Goal: Transaction & Acquisition: Subscribe to service/newsletter

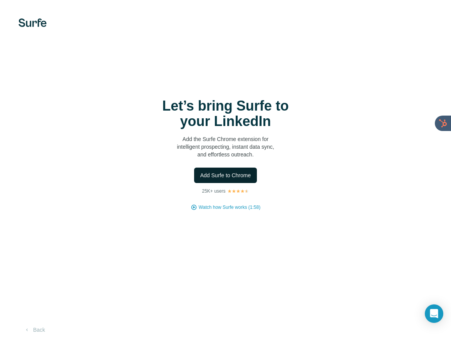
click at [227, 180] on button "Add Surfe to Chrome" at bounding box center [225, 175] width 63 height 15
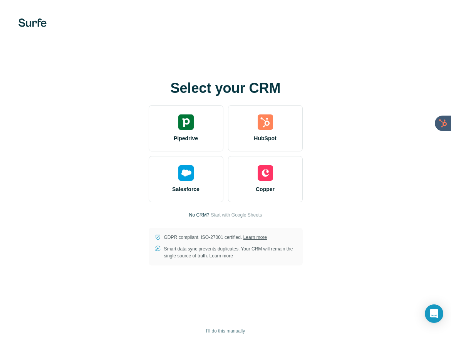
click at [223, 331] on span "I’ll do this manually" at bounding box center [225, 330] width 39 height 7
click at [409, 97] on div "Select your CRM Pipedrive HubSpot Salesforce Copper No CRM? Start with Google S…" at bounding box center [225, 173] width 420 height 185
click at [226, 213] on span "Start with Google Sheets" at bounding box center [236, 214] width 51 height 7
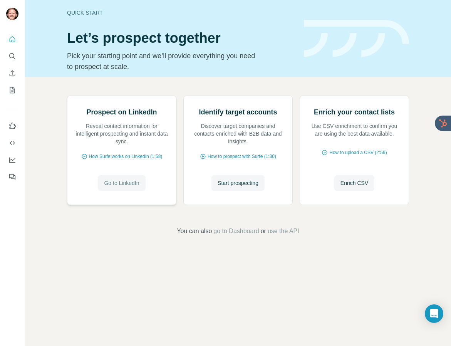
click at [105, 187] on span "Go to LinkedIn" at bounding box center [121, 183] width 35 height 8
